Goal: Task Accomplishment & Management: Manage account settings

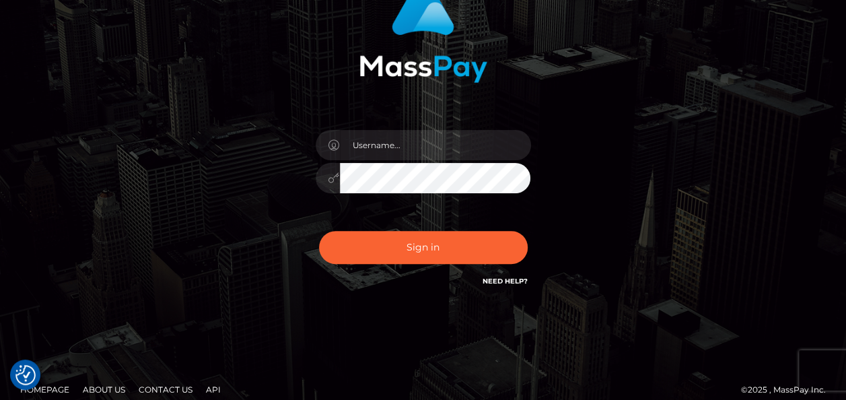
scroll to position [135, 0]
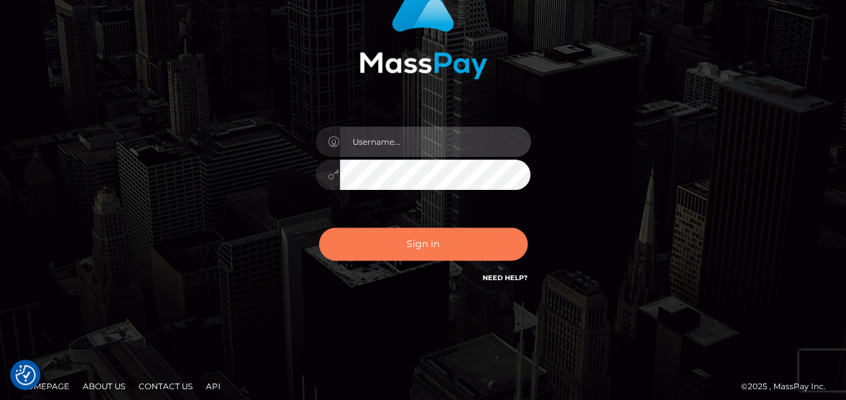
type input "[EMAIL_ADDRESS][DOMAIN_NAME]"
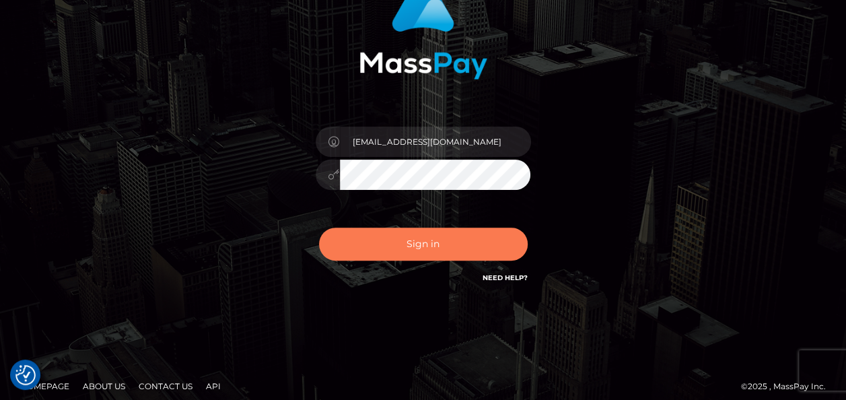
click at [432, 246] on button "Sign in" at bounding box center [423, 243] width 209 height 33
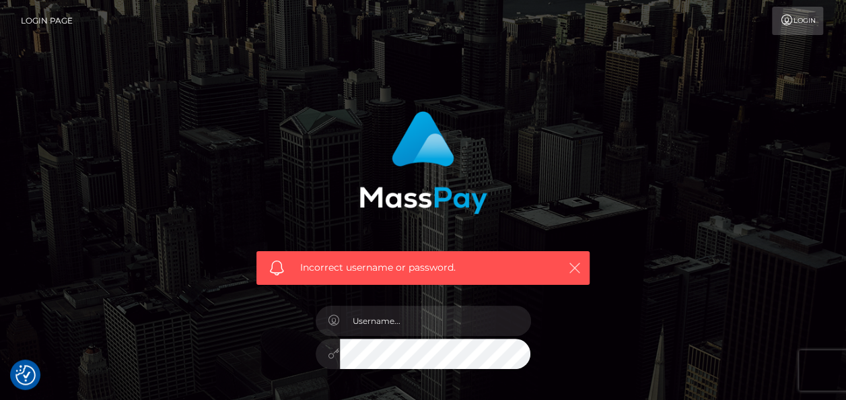
scroll to position [67, 0]
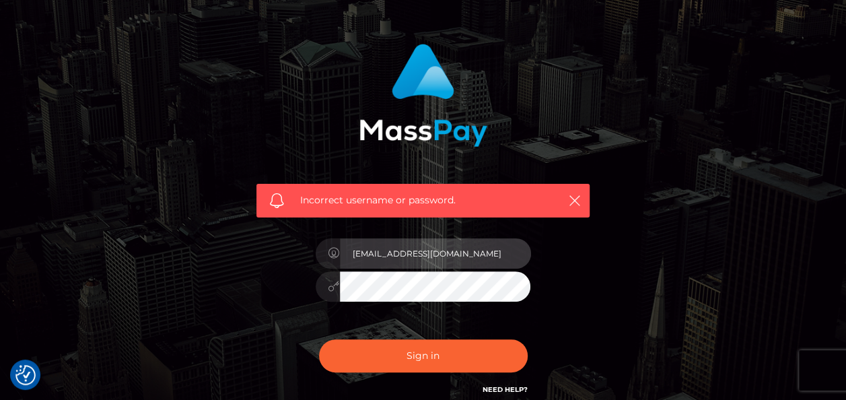
click at [469, 250] on input "[EMAIL_ADDRESS][DOMAIN_NAME]" at bounding box center [435, 253] width 191 height 30
type input "s"
type input "[EMAIL_ADDRESS][DOMAIN_NAME]"
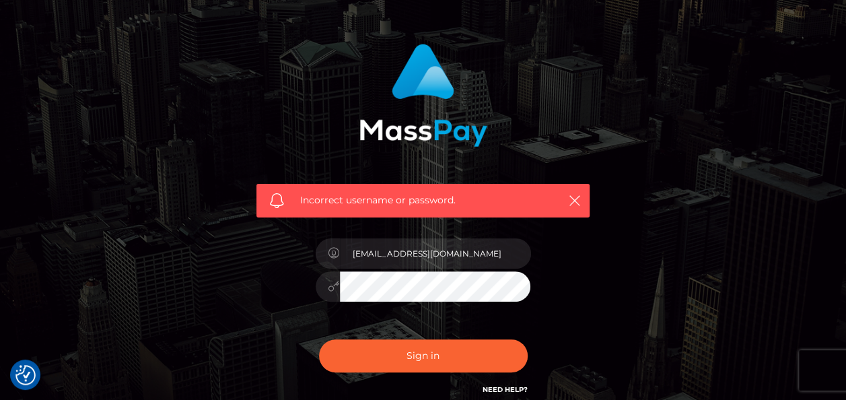
click at [639, 164] on div "Incorrect username or password. silviahoffleit@gmx.de" at bounding box center [423, 227] width 767 height 387
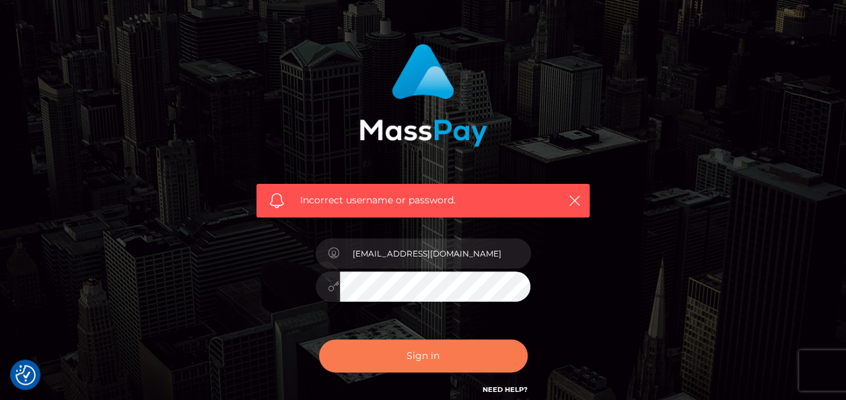
click at [470, 349] on button "Sign in" at bounding box center [423, 355] width 209 height 33
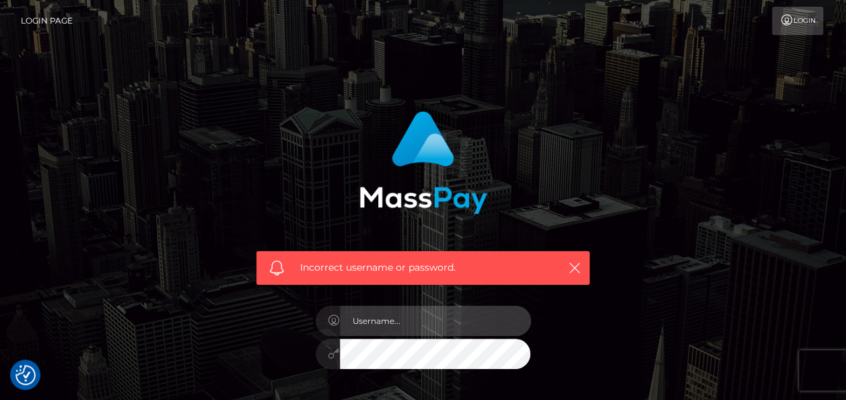
type input "[EMAIL_ADDRESS][DOMAIN_NAME]"
click at [440, 265] on span "Incorrect username or password." at bounding box center [423, 267] width 246 height 14
click at [577, 269] on icon "button" at bounding box center [574, 267] width 13 height 13
click at [577, 262] on icon "button" at bounding box center [574, 267] width 13 height 13
click at [59, 18] on link "Login Page" at bounding box center [47, 21] width 52 height 28
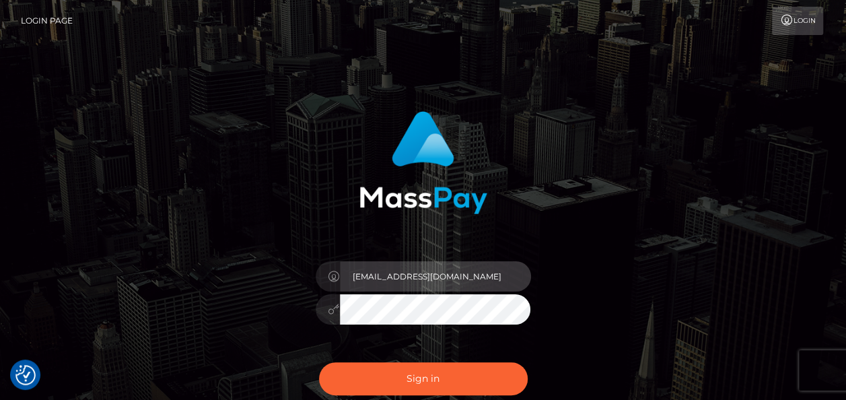
click at [462, 279] on input "[EMAIL_ADDRESS][DOMAIN_NAME]" at bounding box center [435, 276] width 191 height 30
type input "s"
type input "skoluda@gmx.de"
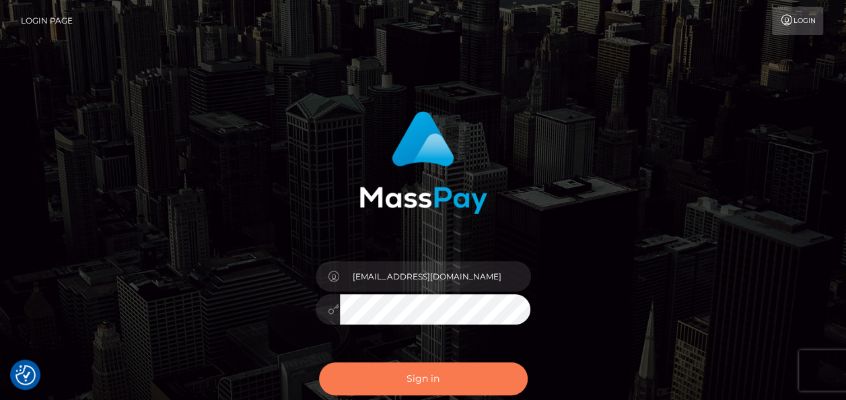
click at [421, 380] on button "Sign in" at bounding box center [423, 378] width 209 height 33
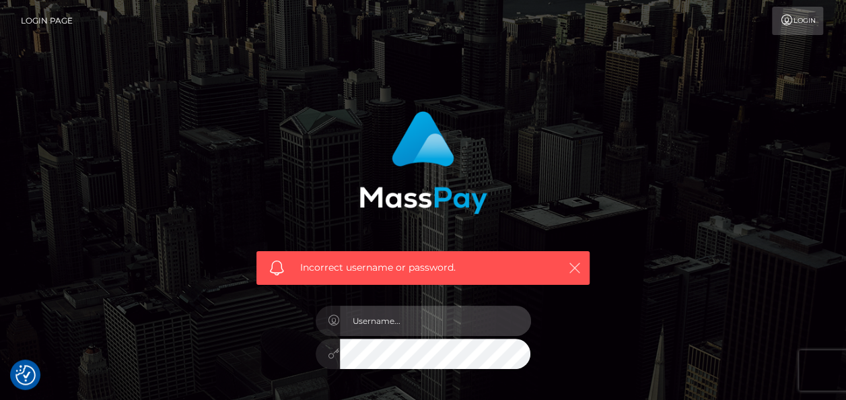
type input "[EMAIL_ADDRESS][DOMAIN_NAME]"
click at [578, 261] on icon "button" at bounding box center [574, 267] width 13 height 13
